Goal: Task Accomplishment & Management: Use online tool/utility

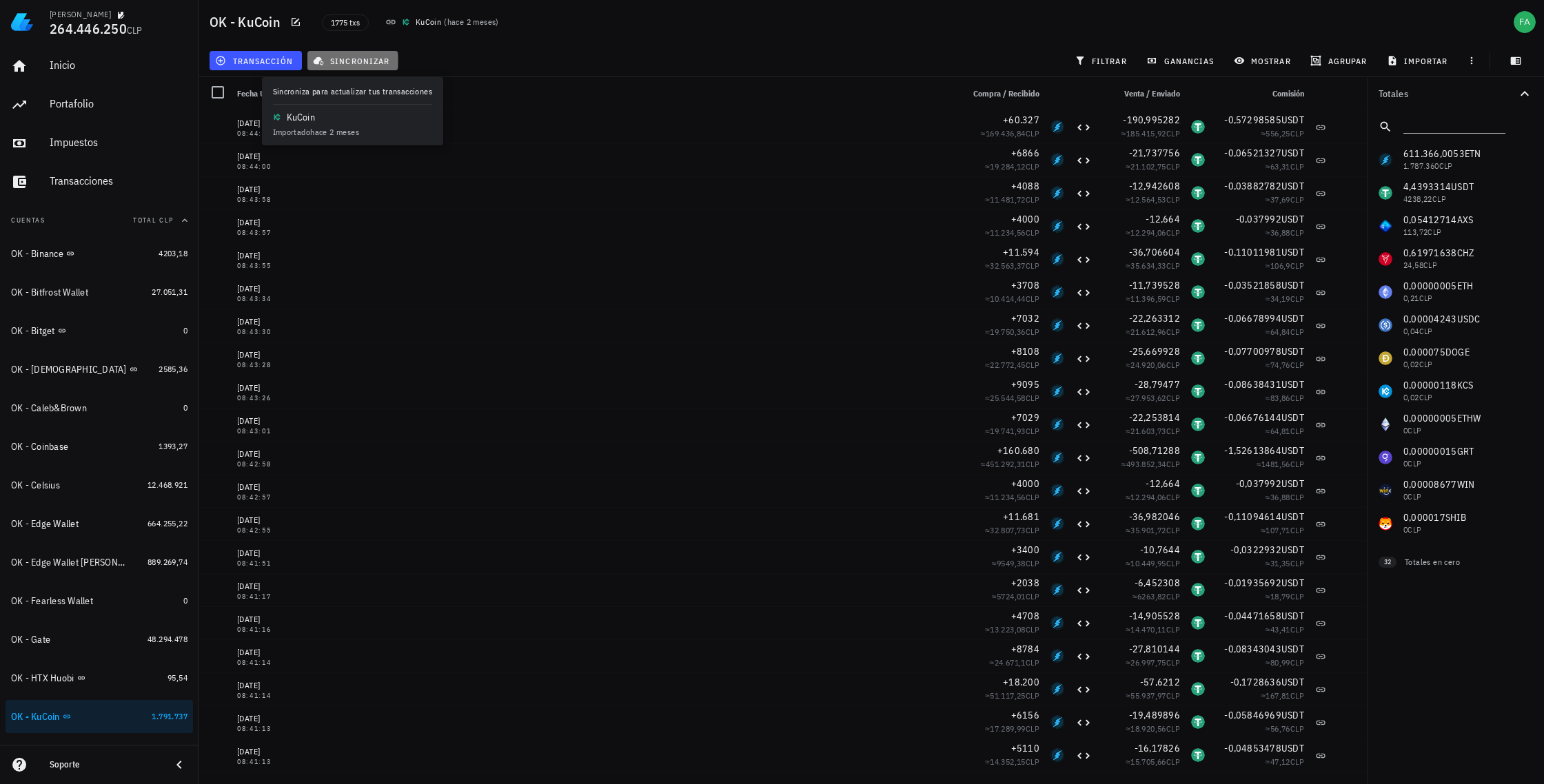
click at [364, 58] on span "sincronizar" at bounding box center [352, 60] width 74 height 11
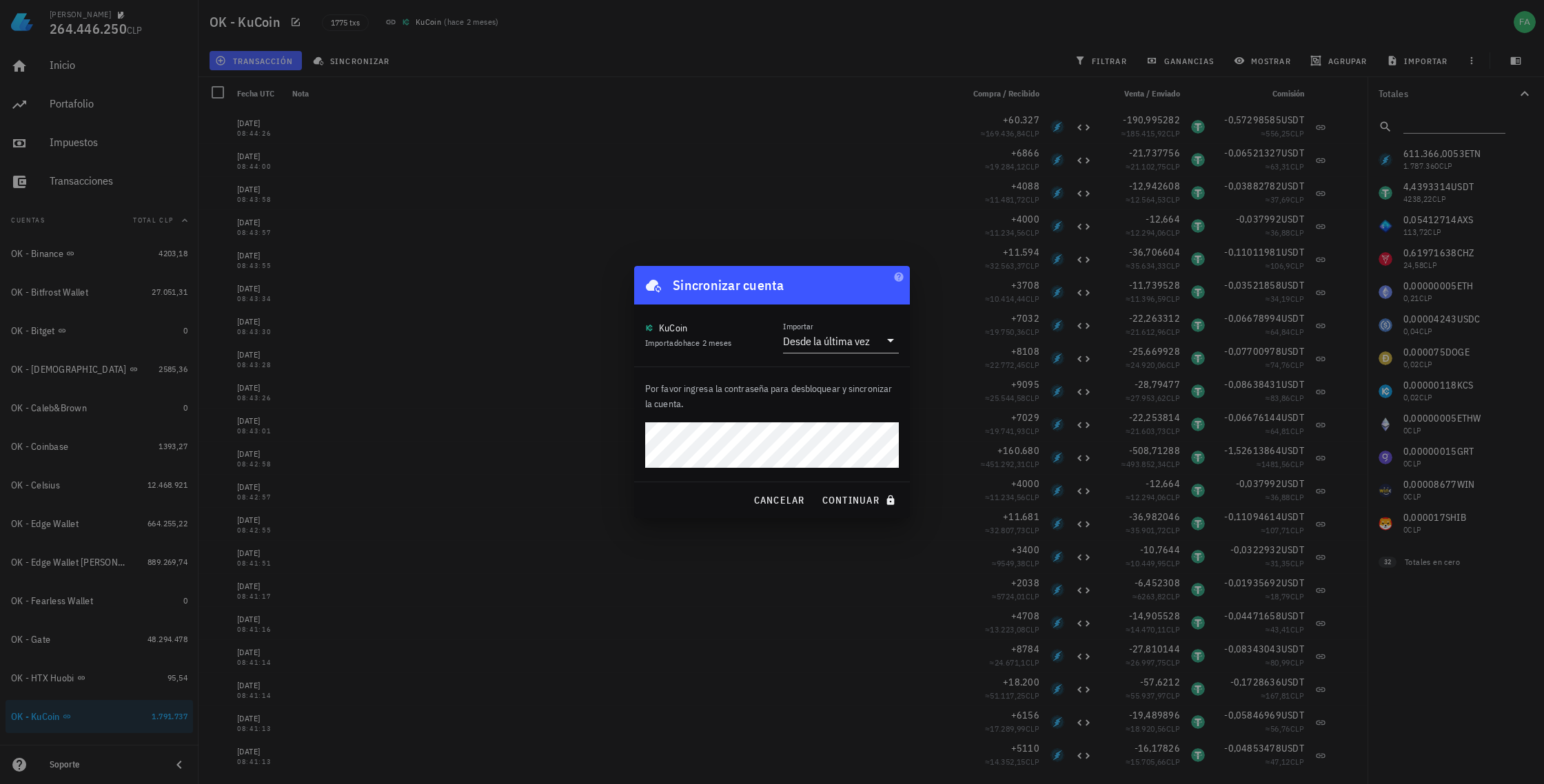
click at [837, 415] on div "Por favor ingresa la contraseña para desbloquear y sincronizar la cuenta." at bounding box center [772, 424] width 275 height 115
click at [794, 417] on div "Por favor ingresa la contraseña para desbloquear y sincronizar la cuenta." at bounding box center [772, 424] width 275 height 115
click at [859, 504] on span "continuar" at bounding box center [860, 499] width 77 height 12
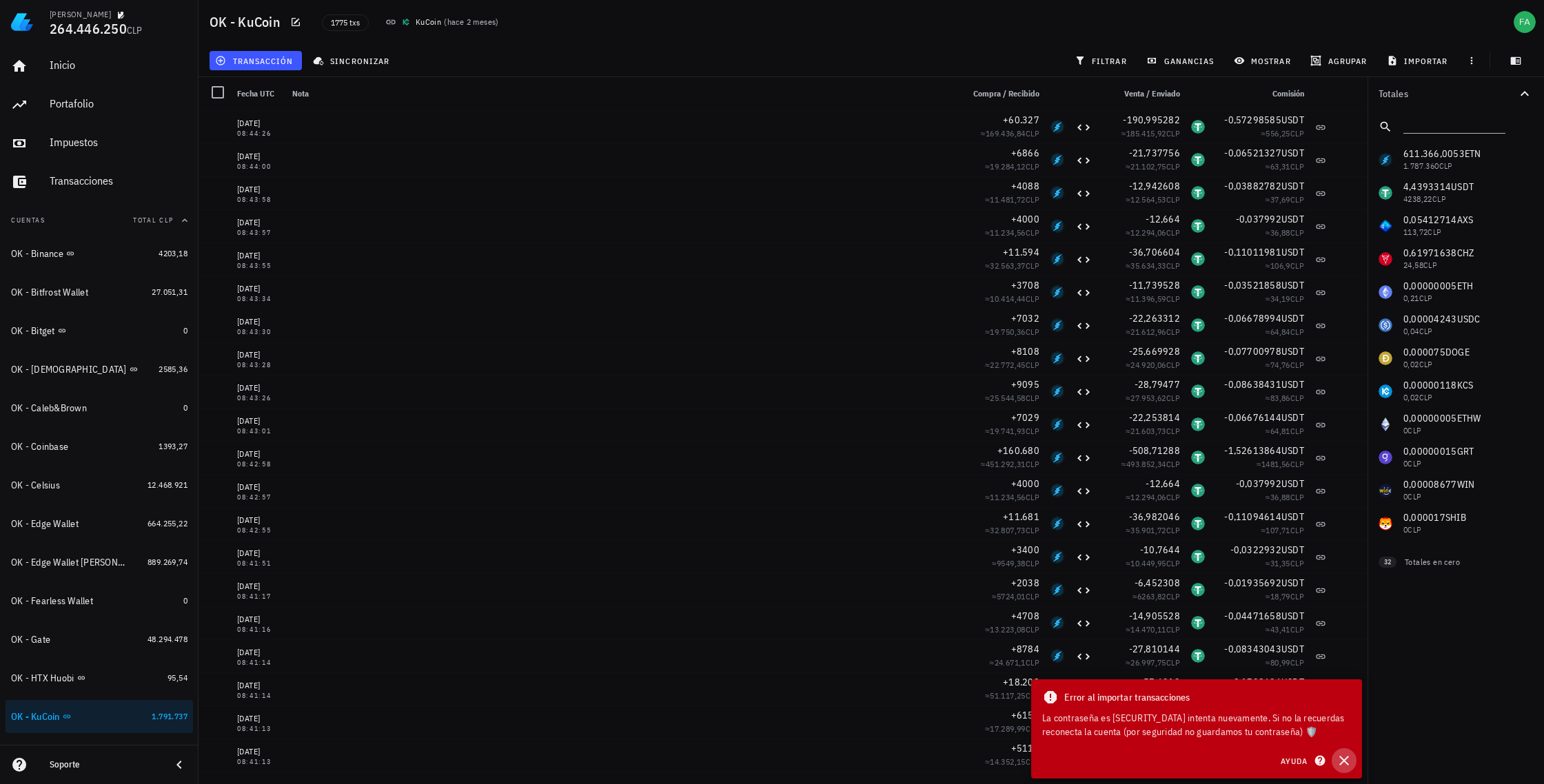
click at [1343, 761] on icon "button" at bounding box center [1344, 761] width 10 height 10
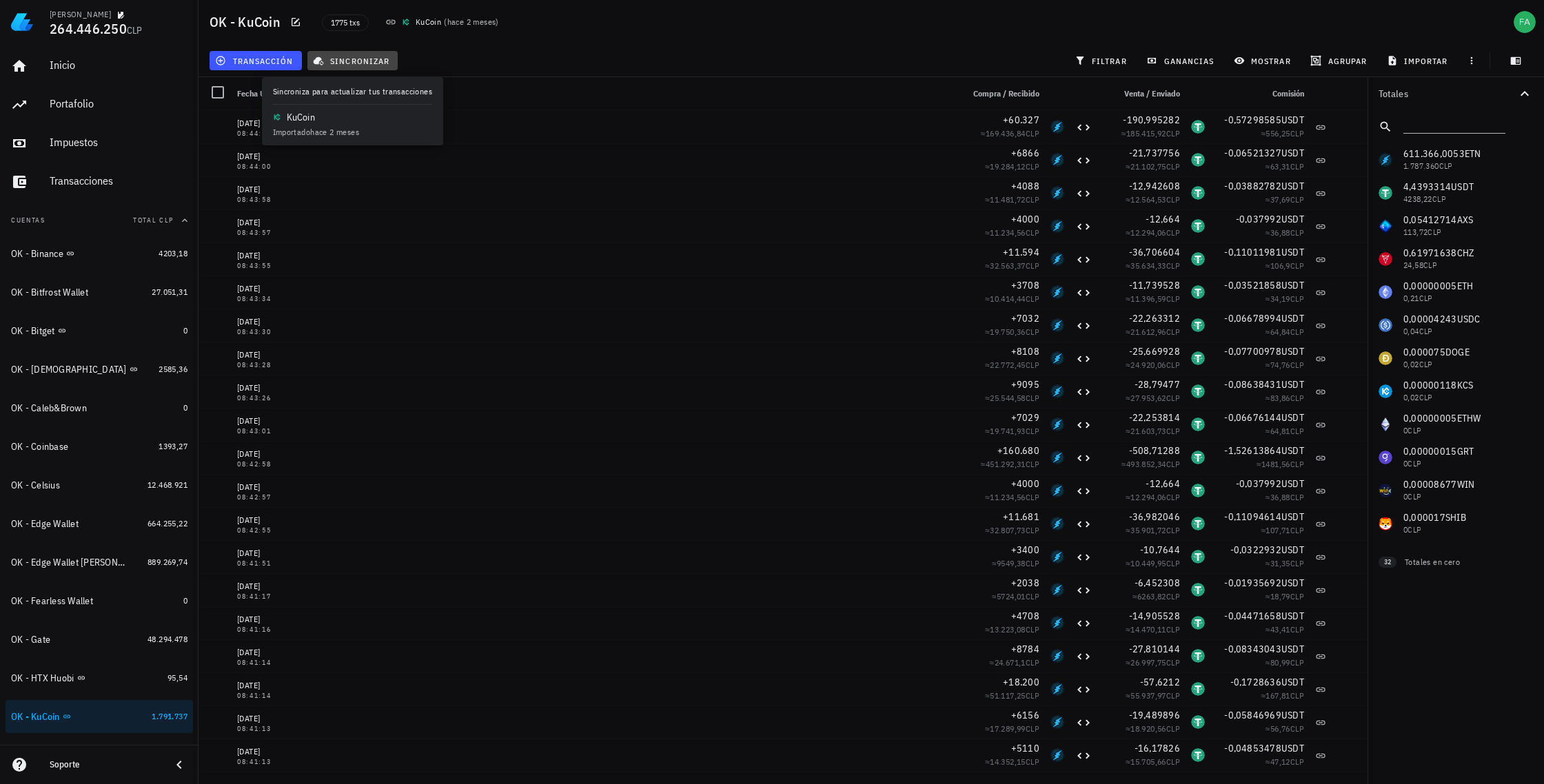
click at [367, 56] on span "sincronizar" at bounding box center [352, 60] width 74 height 11
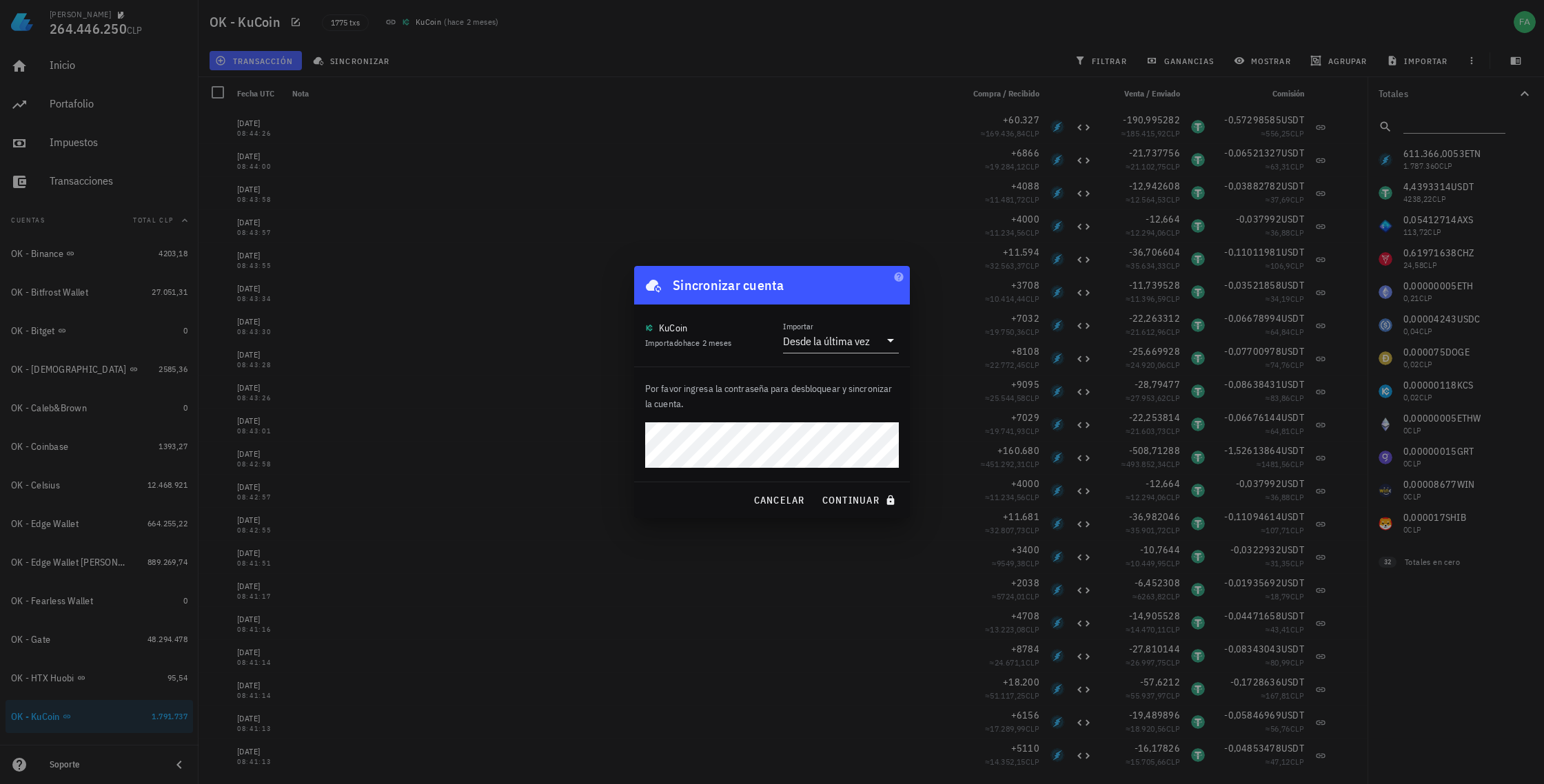
click at [804, 421] on div "Por favor ingresa la contraseña para desbloquear y sincronizar la cuenta." at bounding box center [772, 424] width 275 height 115
click at [852, 501] on span "continuar" at bounding box center [860, 499] width 77 height 12
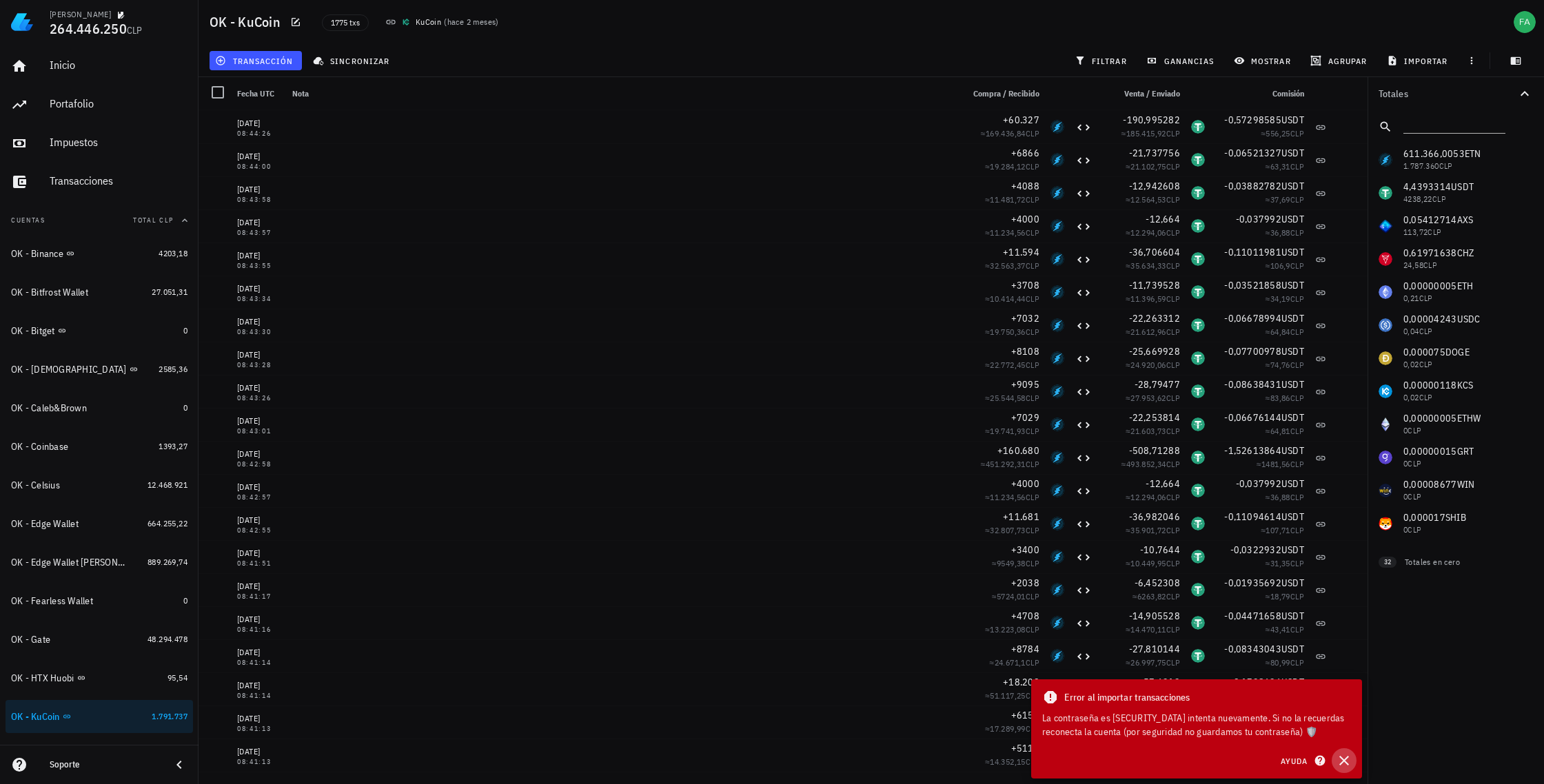
click at [1345, 761] on icon "button" at bounding box center [1343, 760] width 16 height 16
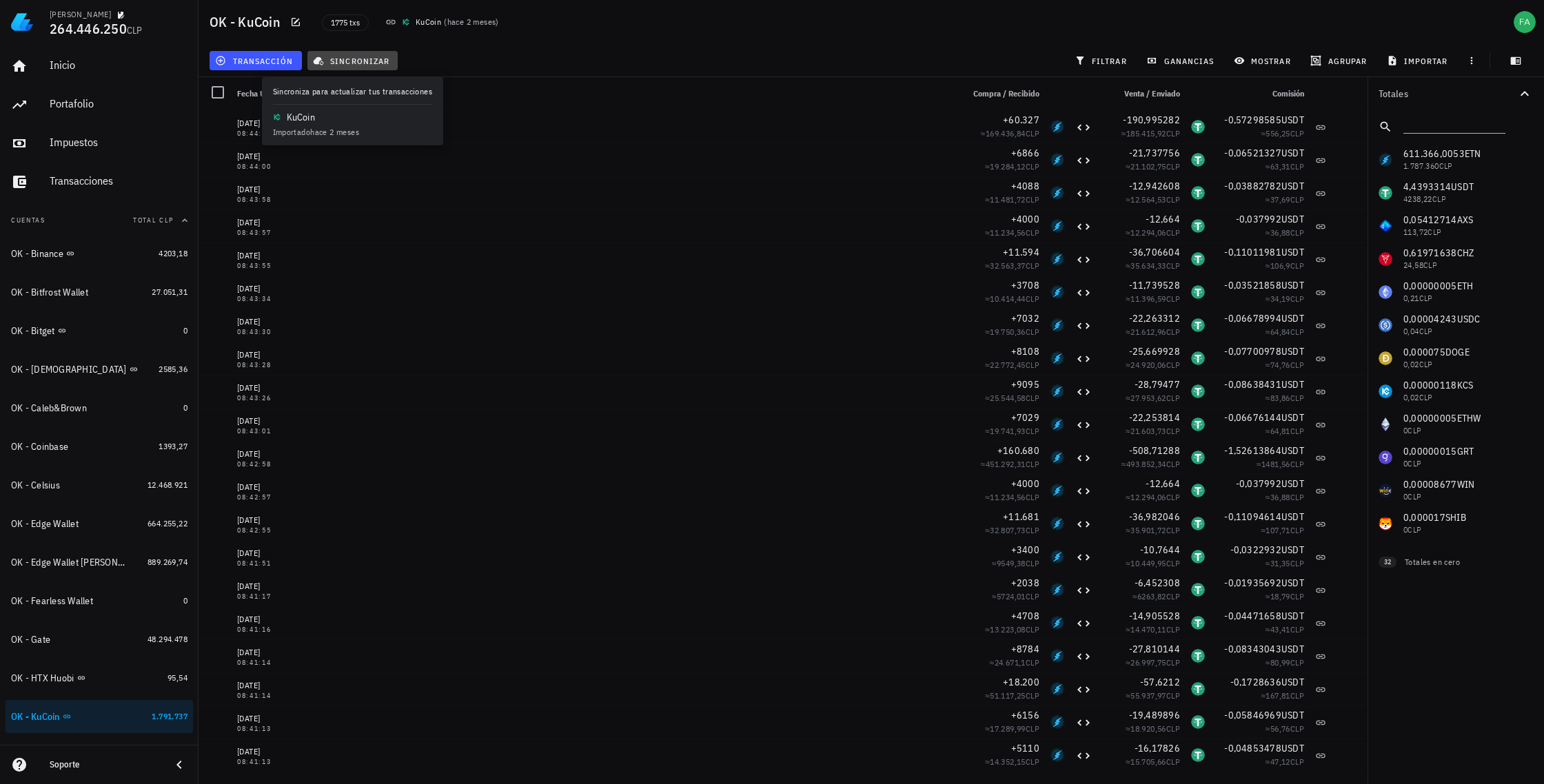
click at [329, 60] on span "sincronizar" at bounding box center [352, 60] width 74 height 11
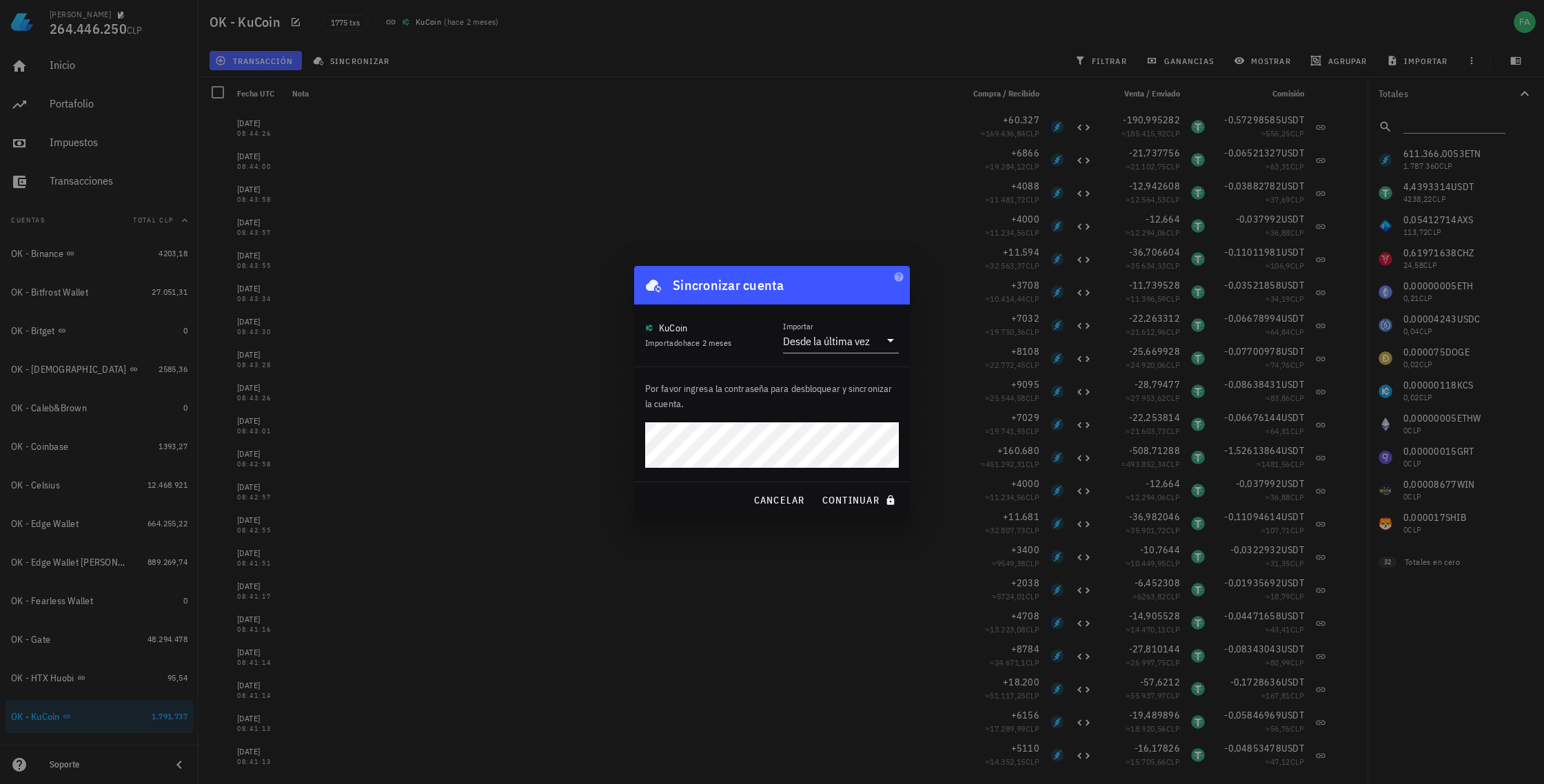
click at [789, 414] on div "Por favor ingresa la contraseña para desbloquear y sincronizar la cuenta." at bounding box center [772, 424] width 275 height 115
click at [861, 501] on span "continuar" at bounding box center [860, 499] width 77 height 12
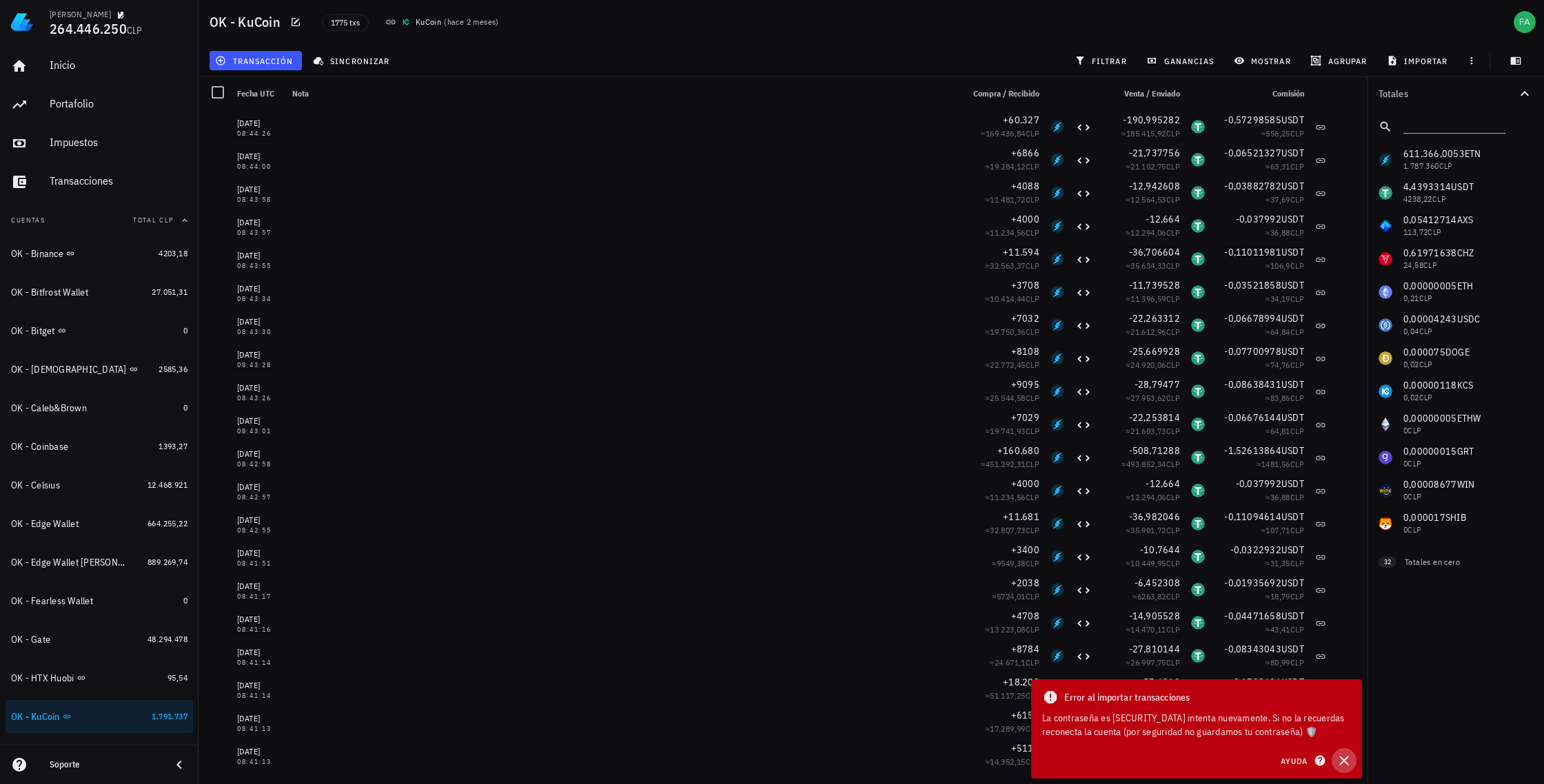
drag, startPoint x: 1345, startPoint y: 759, endPoint x: 1342, endPoint y: 753, distance: 6.7
click at [1345, 759] on icon "button" at bounding box center [1343, 760] width 16 height 16
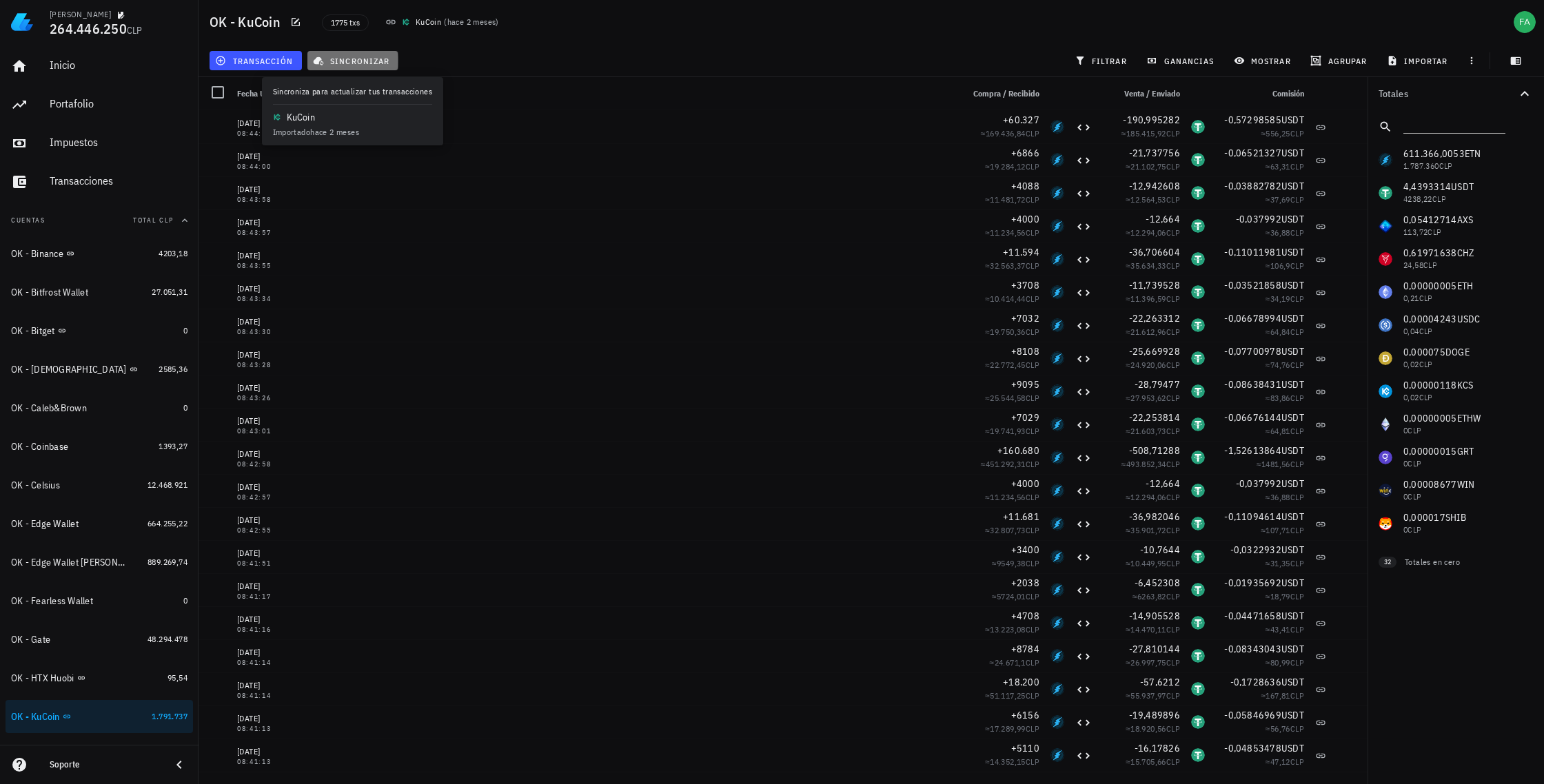
click at [343, 57] on span "sincronizar" at bounding box center [352, 60] width 74 height 11
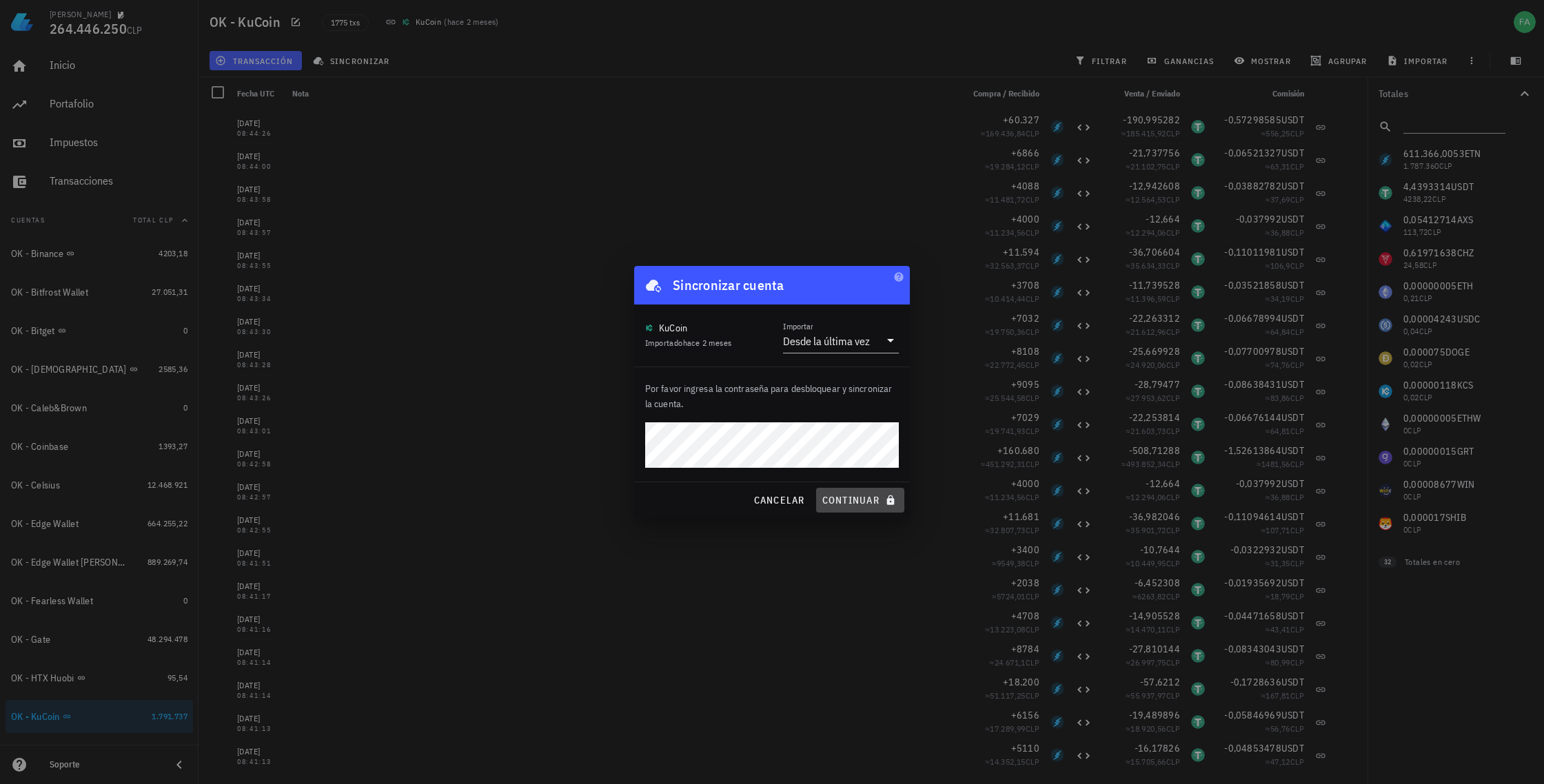
click at [854, 507] on span "continuar" at bounding box center [860, 499] width 77 height 12
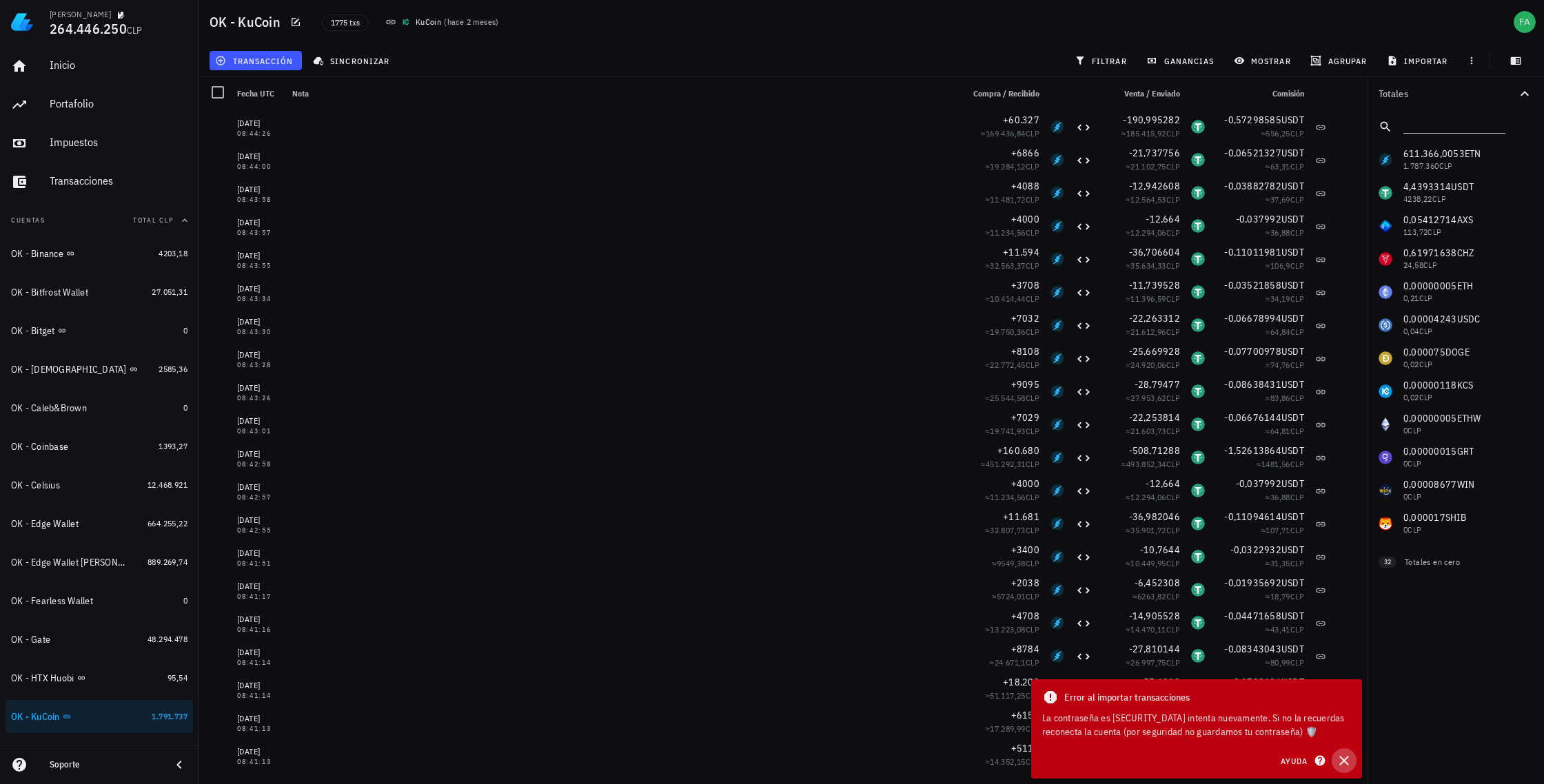
click at [1345, 766] on icon "button" at bounding box center [1343, 760] width 16 height 16
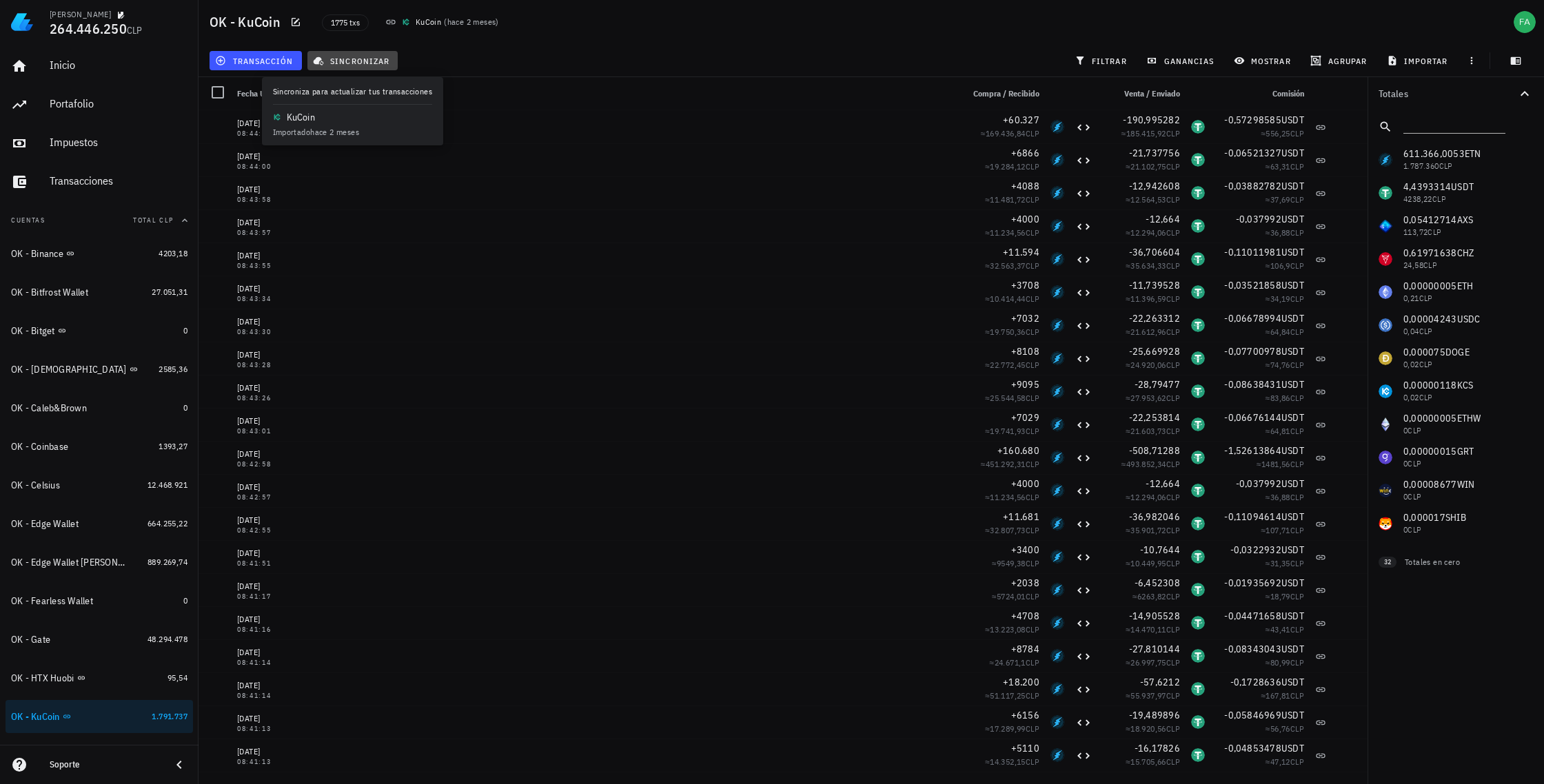
click at [372, 60] on span "sincronizar" at bounding box center [352, 60] width 74 height 11
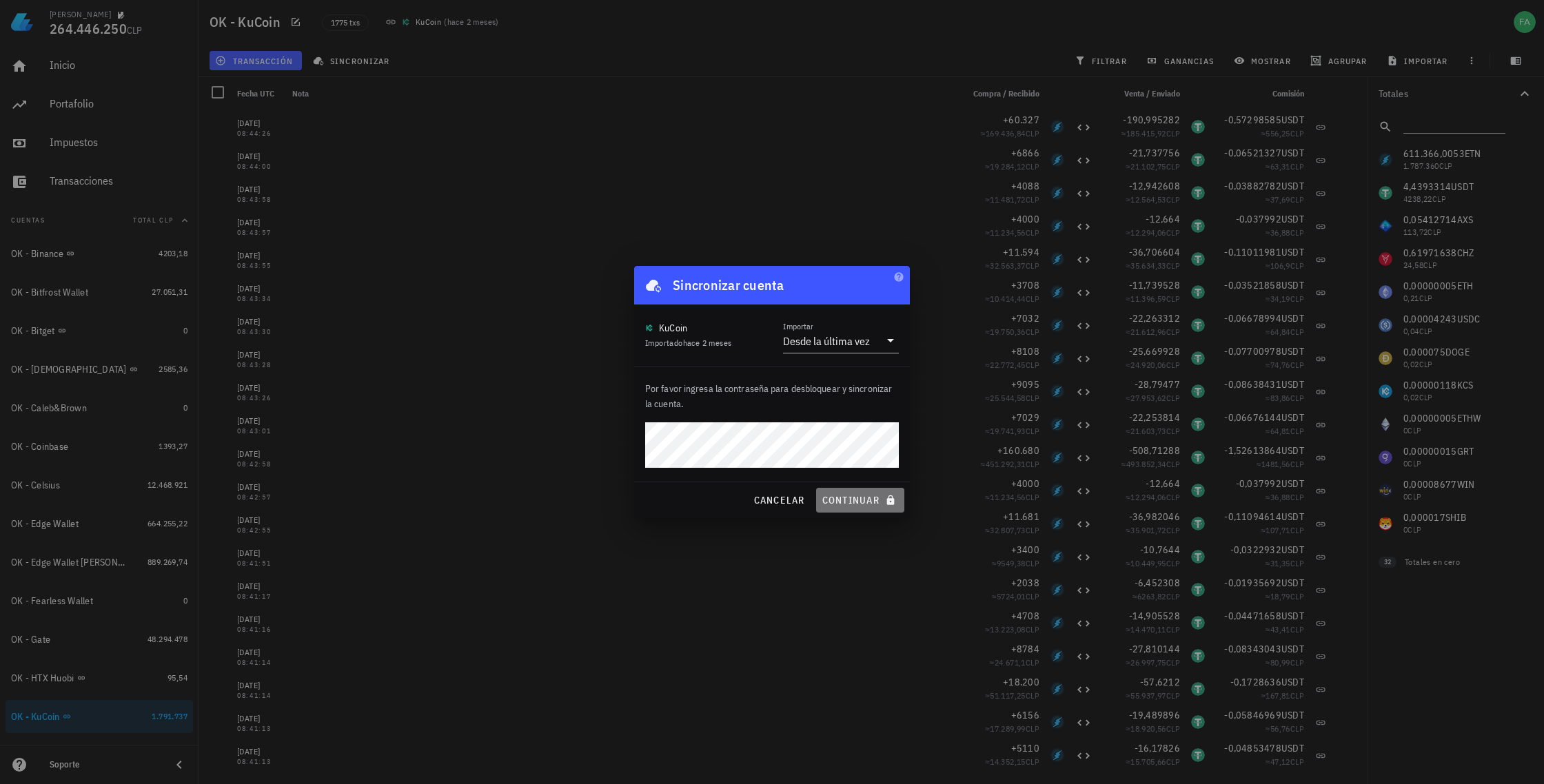
click at [858, 501] on span "continuar" at bounding box center [860, 499] width 77 height 12
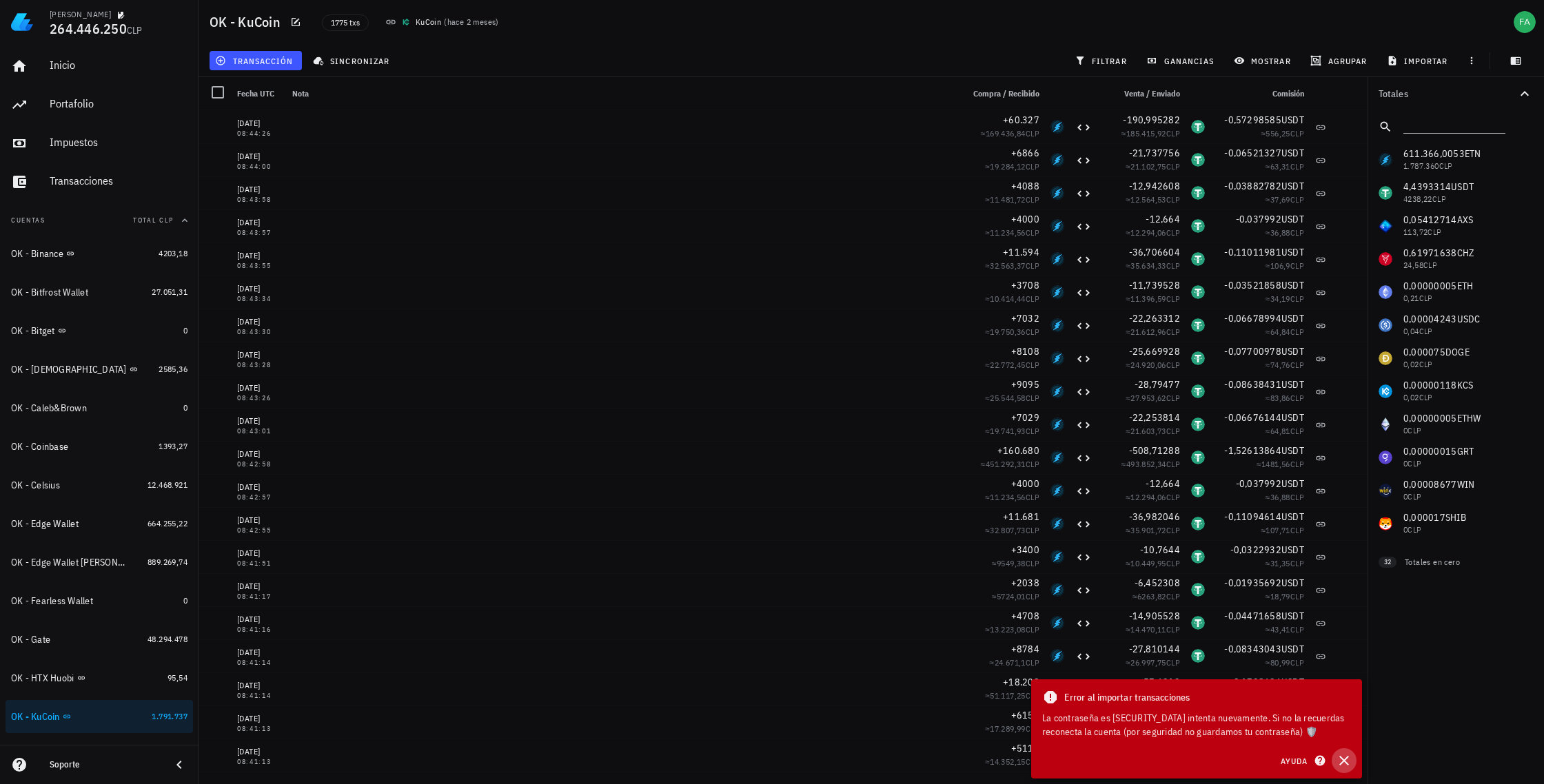
click at [1345, 758] on icon "button" at bounding box center [1344, 761] width 10 height 10
